Goal: Browse casually: Explore the website without a specific task or goal

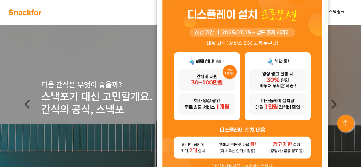
drag, startPoint x: 0, startPoint y: 0, endPoint x: 302, endPoint y: 116, distance: 323.3
click at [352, 123] on img at bounding box center [346, 124] width 21 height 21
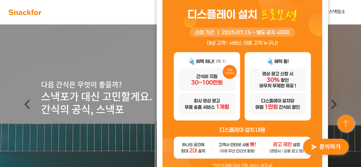
click at [81, 40] on header "다음 간식은 무엇이 좋을까? 스낵포가 대신 고민할게요. 간식의 공식, 스낵포" at bounding box center [180, 104] width 361 height 160
click at [139, 34] on header "다음 간식은 무엇이 좋을까? 스낵포가 대신 고민할게요. 간식의 공식, 스낵포" at bounding box center [180, 104] width 361 height 160
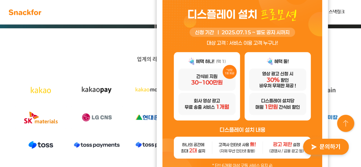
scroll to position [171, 0]
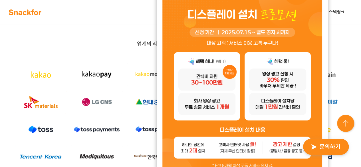
click at [193, 118] on img at bounding box center [242, 91] width 160 height 188
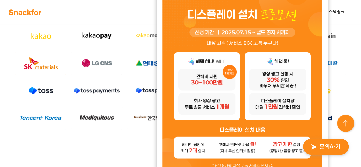
scroll to position [257, 0]
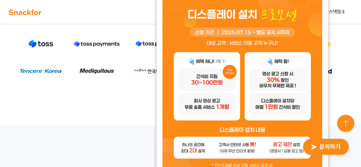
click at [350, 121] on img at bounding box center [346, 124] width 21 height 21
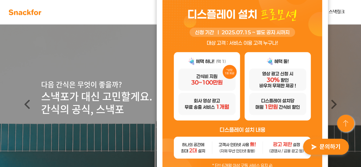
click at [350, 121] on img at bounding box center [346, 124] width 21 height 21
click at [350, 120] on img at bounding box center [346, 124] width 21 height 21
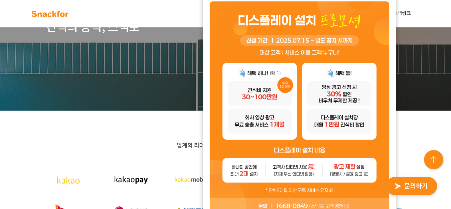
scroll to position [86, 0]
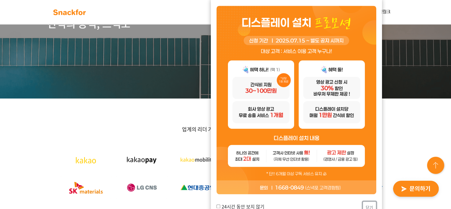
click at [361, 167] on button "닫기" at bounding box center [370, 208] width 14 height 12
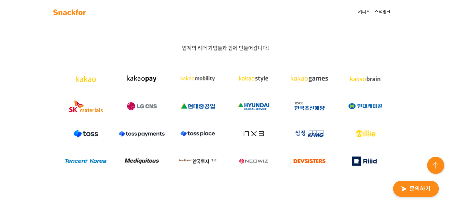
scroll to position [178, 0]
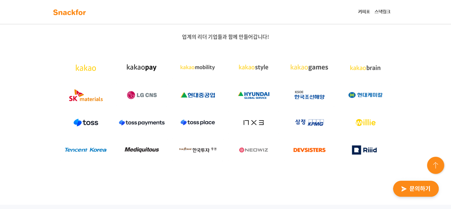
click at [86, 151] on img at bounding box center [85, 149] width 51 height 23
